Goal: Information Seeking & Learning: Learn about a topic

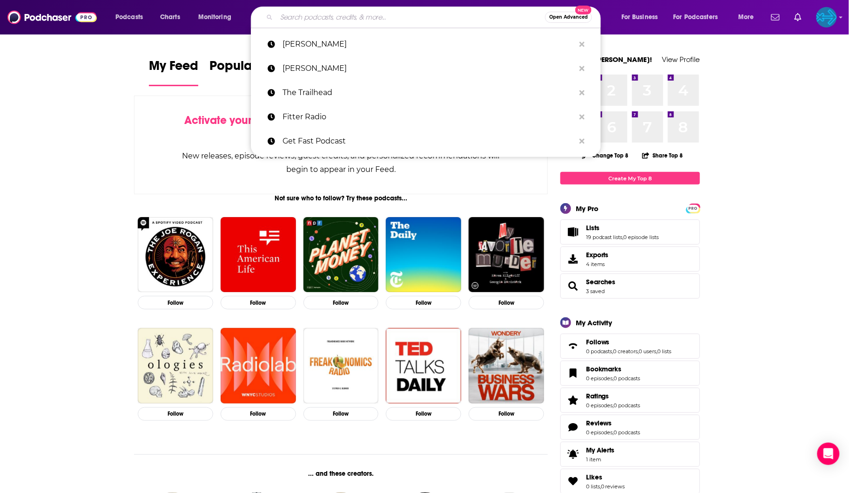
click at [392, 17] on input "Search podcasts, credits, & more..." at bounding box center [411, 17] width 269 height 15
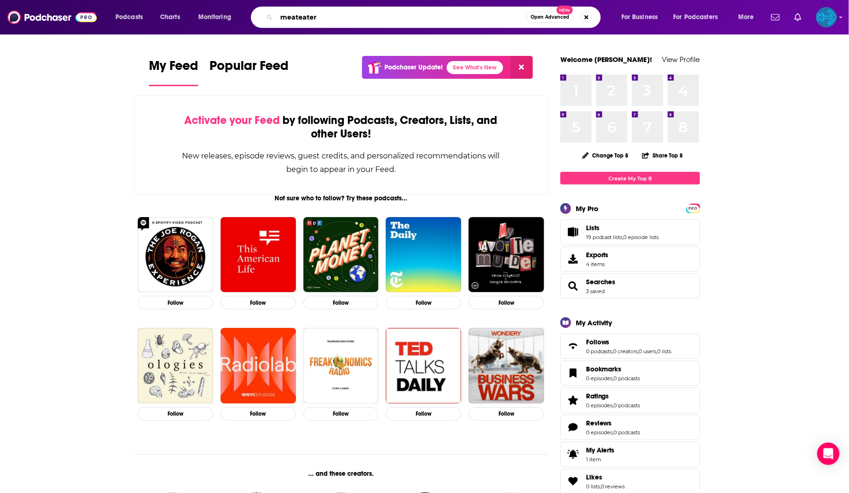
type input "meateater"
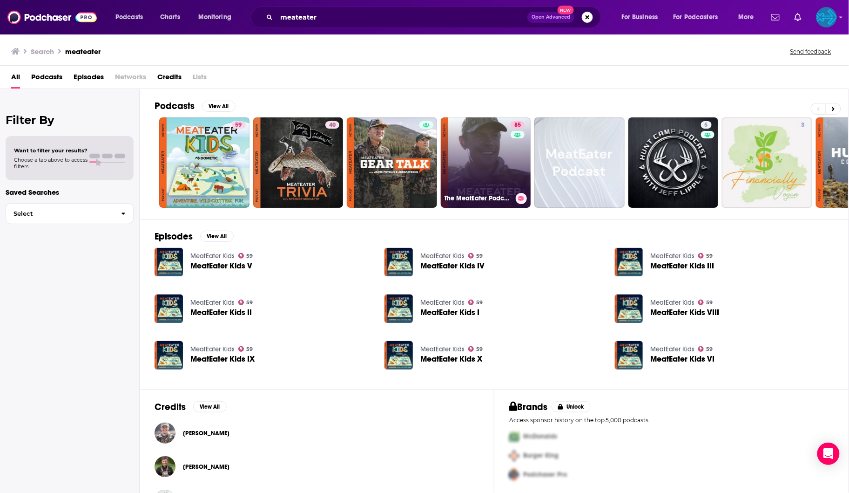
click at [486, 179] on link "85 The MeatEater Podcast" at bounding box center [486, 162] width 90 height 90
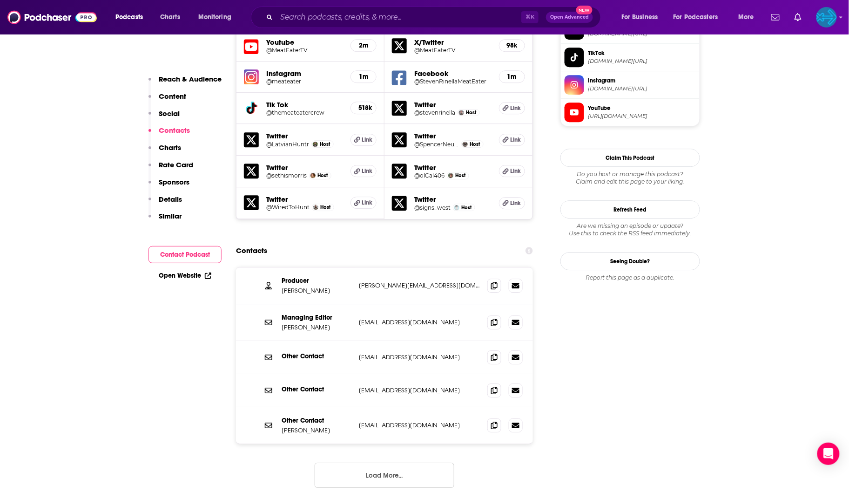
scroll to position [897, 0]
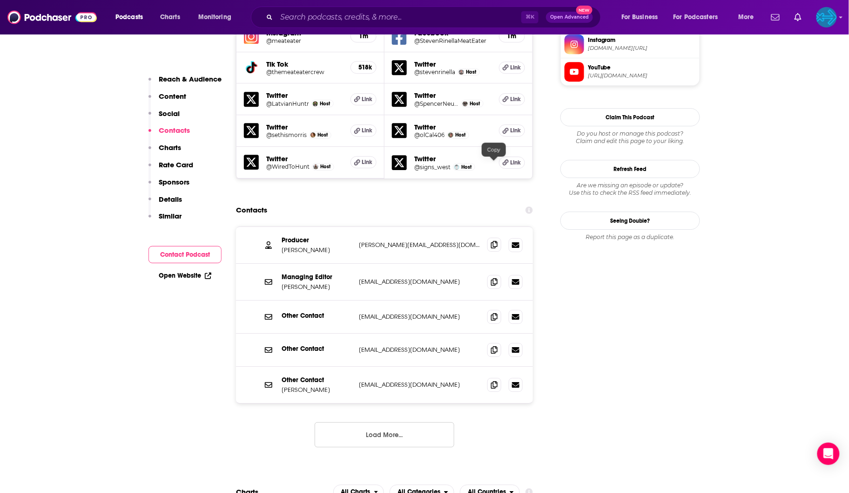
click at [496, 241] on icon at bounding box center [494, 244] width 7 height 7
click at [493, 277] on icon at bounding box center [494, 280] width 7 height 7
click at [495, 380] on icon at bounding box center [494, 383] width 7 height 7
